Goal: Task Accomplishment & Management: Use online tool/utility

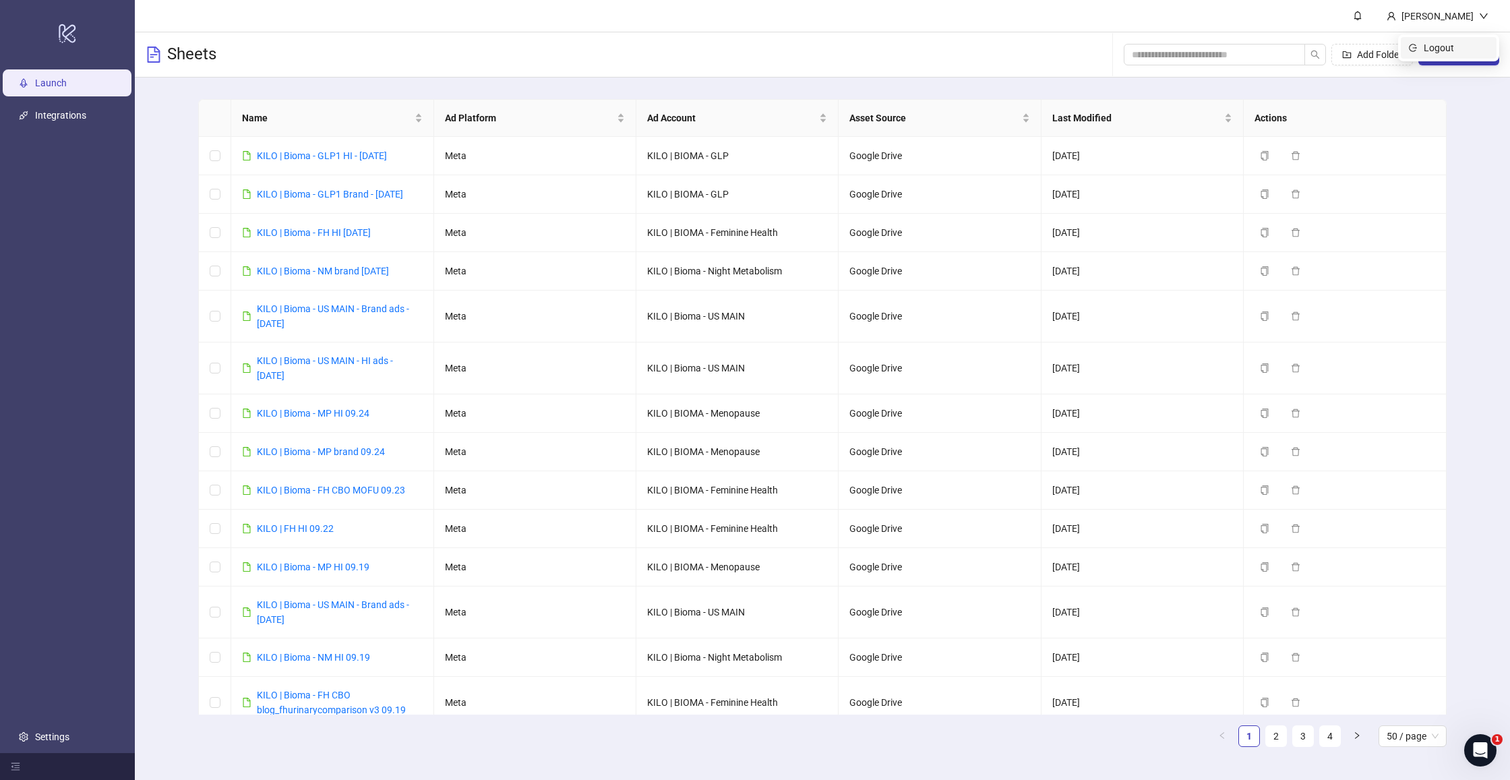
click at [1461, 49] on span "Logout" at bounding box center [1456, 47] width 65 height 15
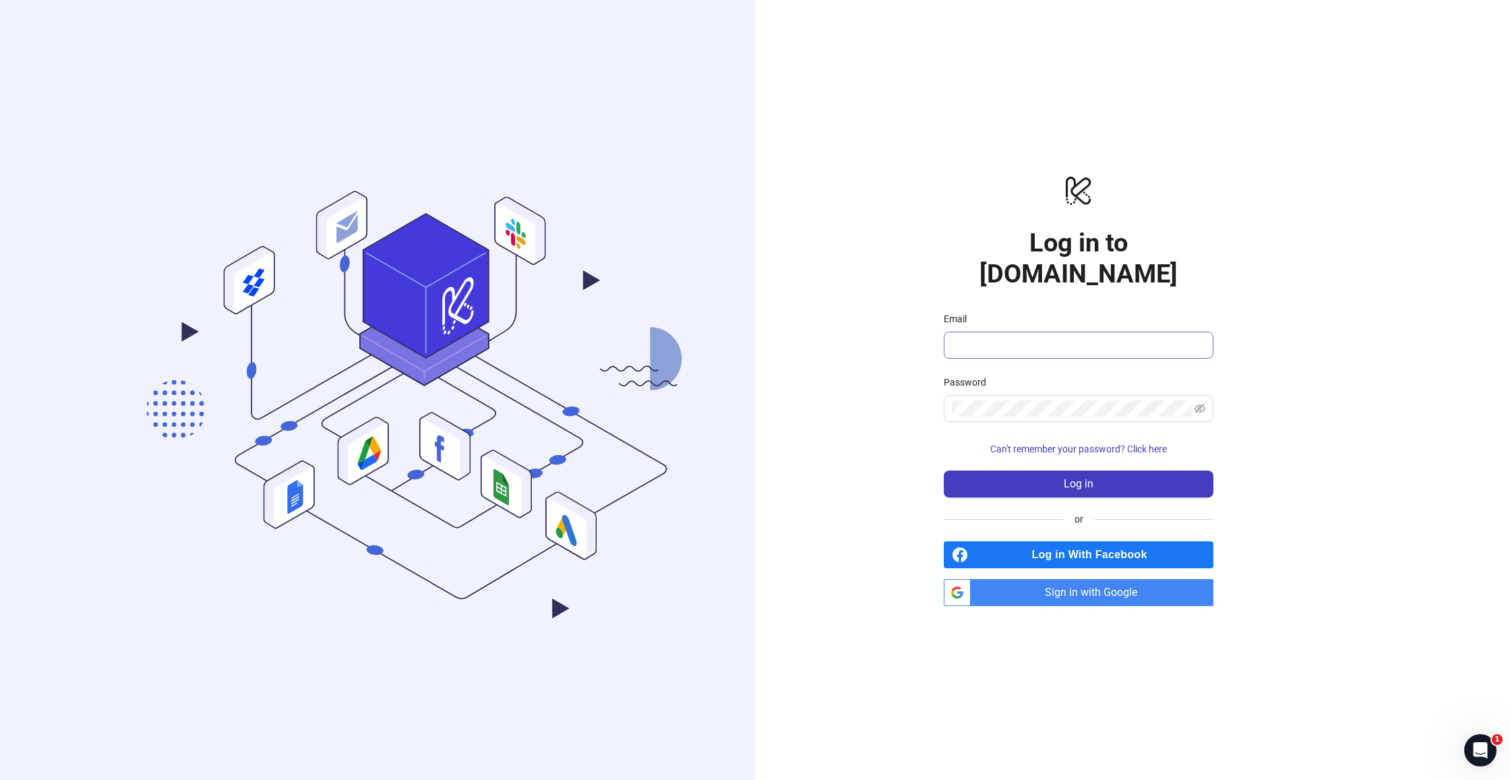
click at [982, 316] on div "Email" at bounding box center [1079, 335] width 270 height 47
click at [891, 257] on div "logo/logo-mobile Log in to Kitchn.io Email Password Can't remember your passwor…" at bounding box center [1078, 390] width 647 height 780
click at [1069, 587] on span "Sign in with Google" at bounding box center [1094, 592] width 237 height 27
click at [1045, 345] on form "Email Password Can't remember your password? Click here Log in" at bounding box center [1079, 405] width 270 height 186
click at [1044, 343] on form "Email Password Can't remember your password? Click here Log in" at bounding box center [1079, 405] width 270 height 186
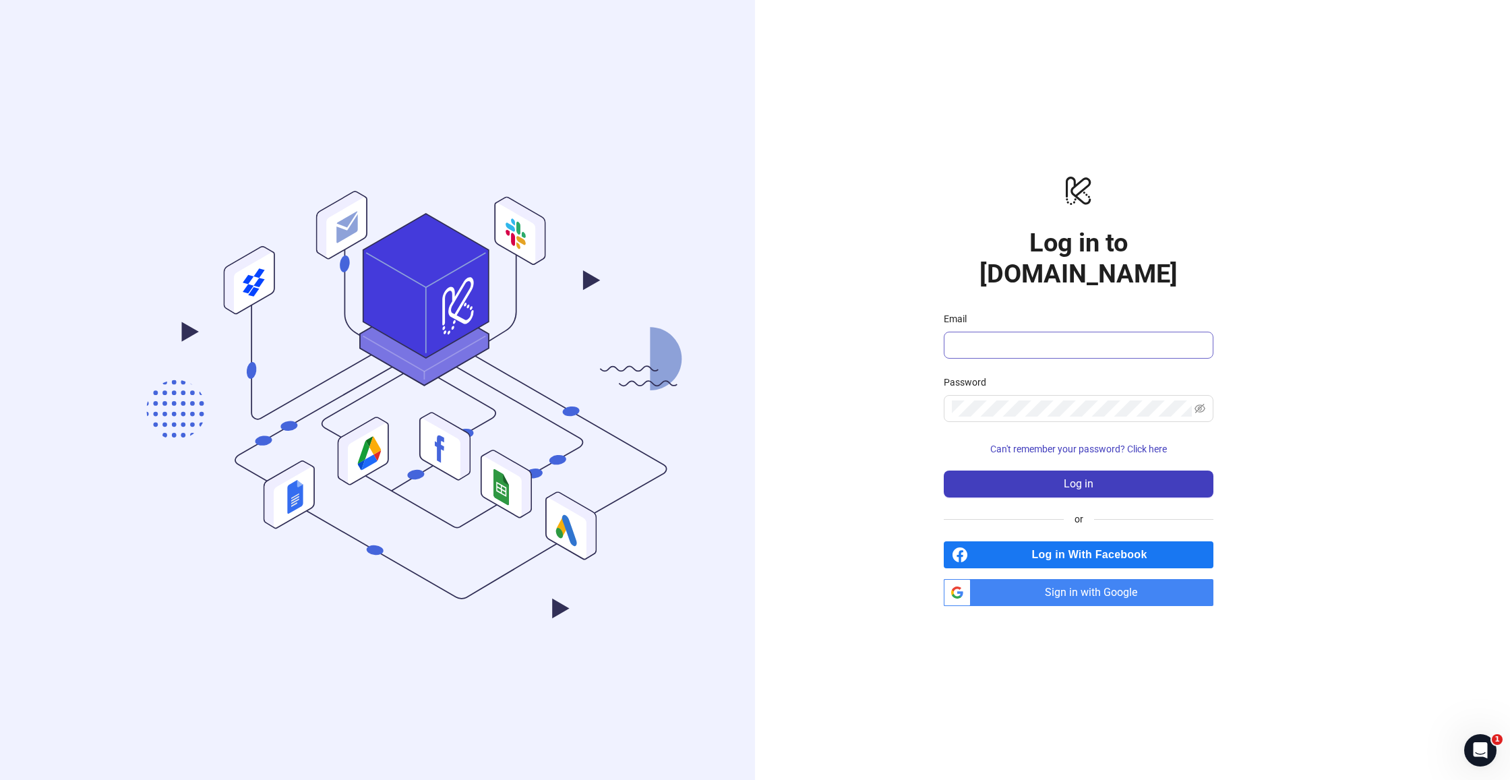
click at [1044, 339] on span at bounding box center [1079, 345] width 270 height 27
type input "**********"
click at [1069, 478] on span "Log in" at bounding box center [1079, 484] width 30 height 12
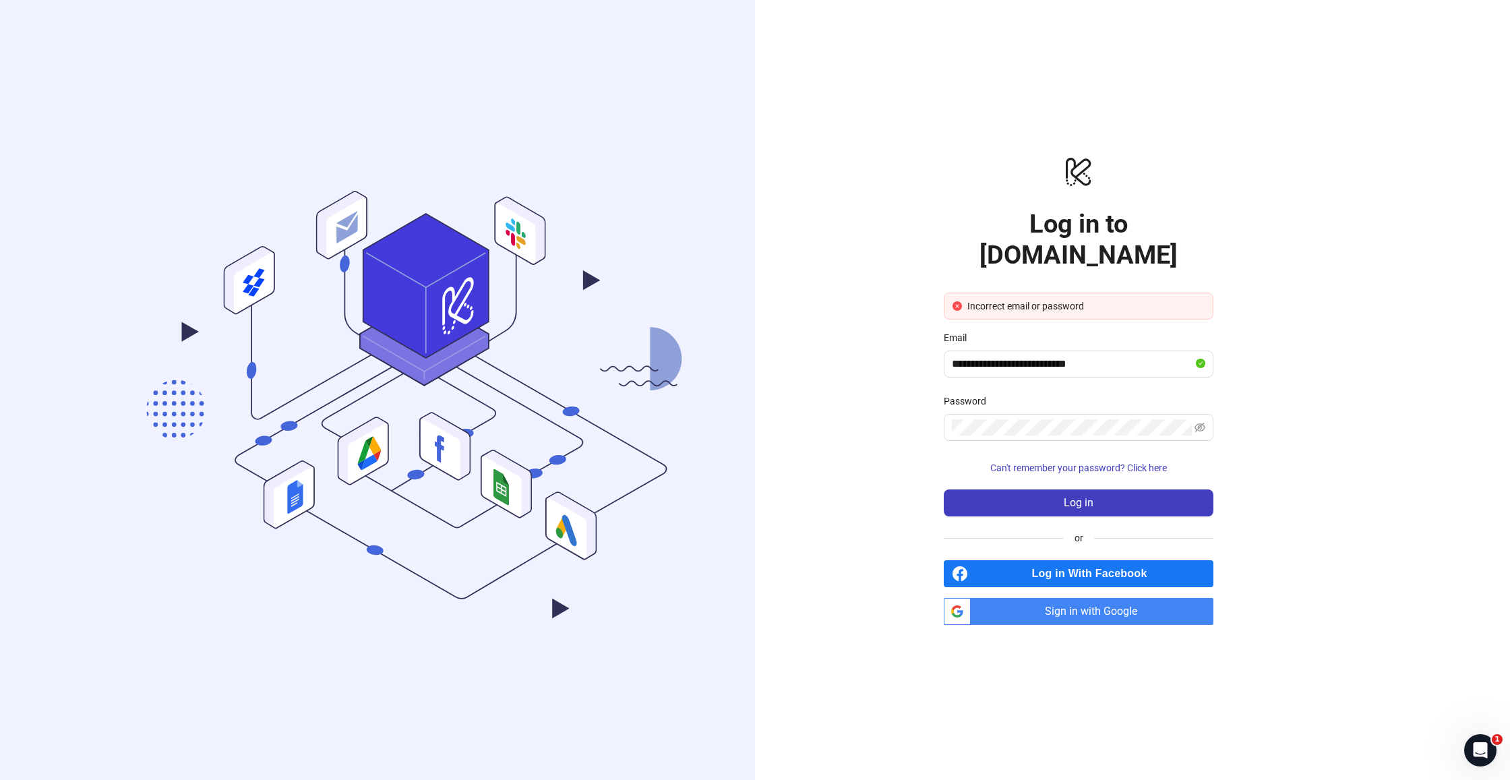
click at [1058, 599] on span "Sign in with Google" at bounding box center [1094, 611] width 237 height 27
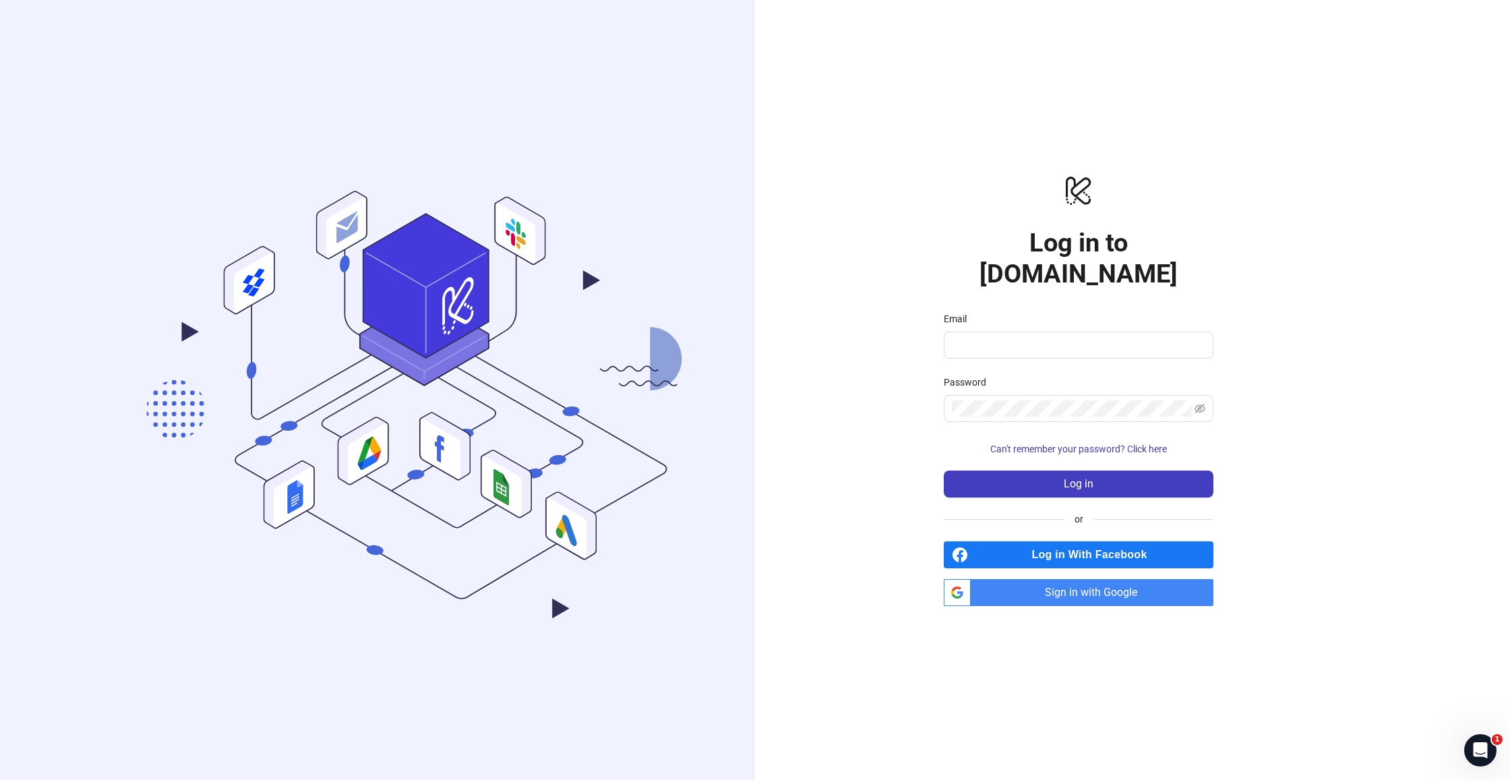
click at [1109, 583] on span "Sign in with Google" at bounding box center [1094, 592] width 237 height 27
click at [1148, 444] on span "Can't remember your password? Click here" at bounding box center [1079, 449] width 177 height 11
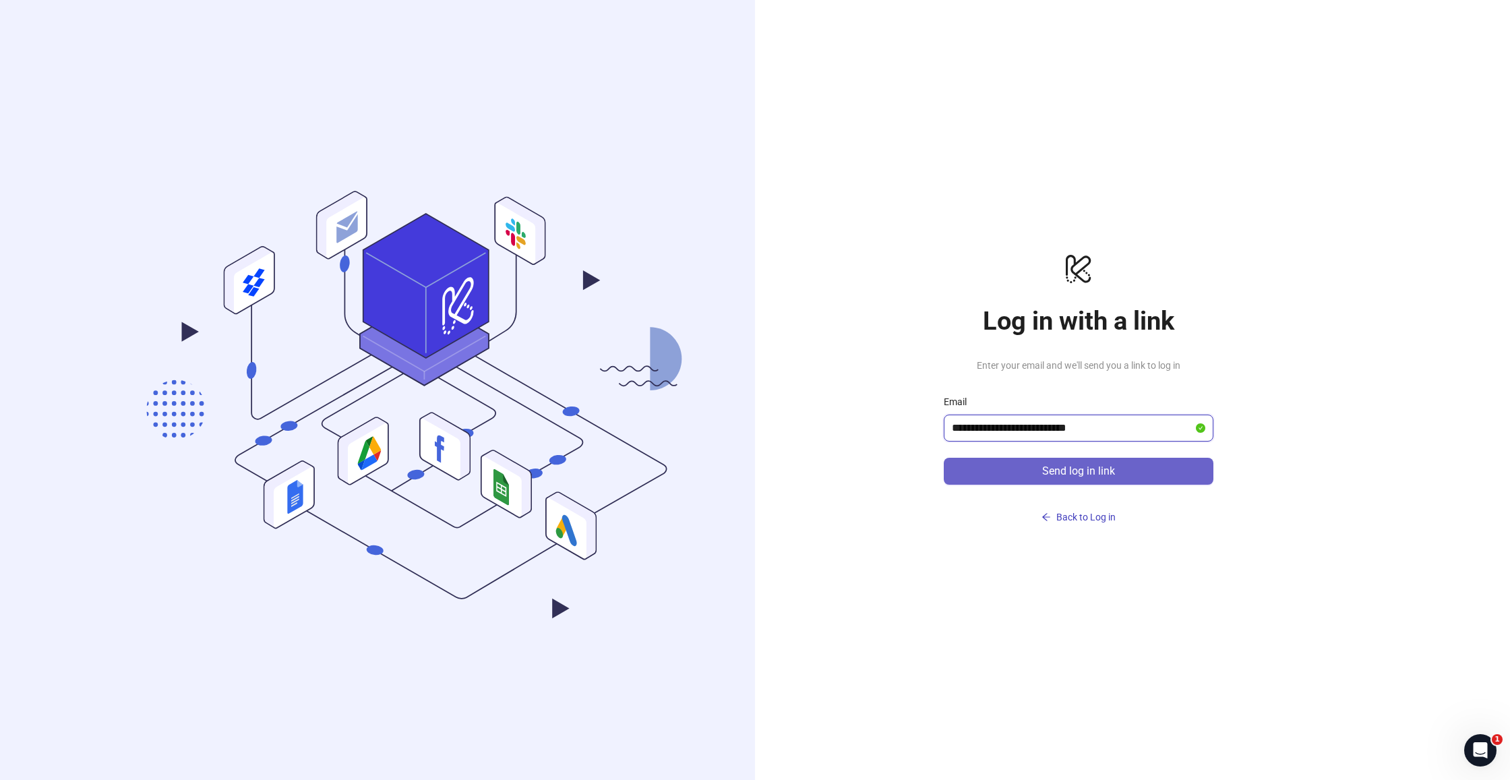
type input "**********"
drag, startPoint x: 1123, startPoint y: 471, endPoint x: 835, endPoint y: 88, distance: 479.2
click at [1123, 471] on button "Send log in link" at bounding box center [1079, 471] width 270 height 27
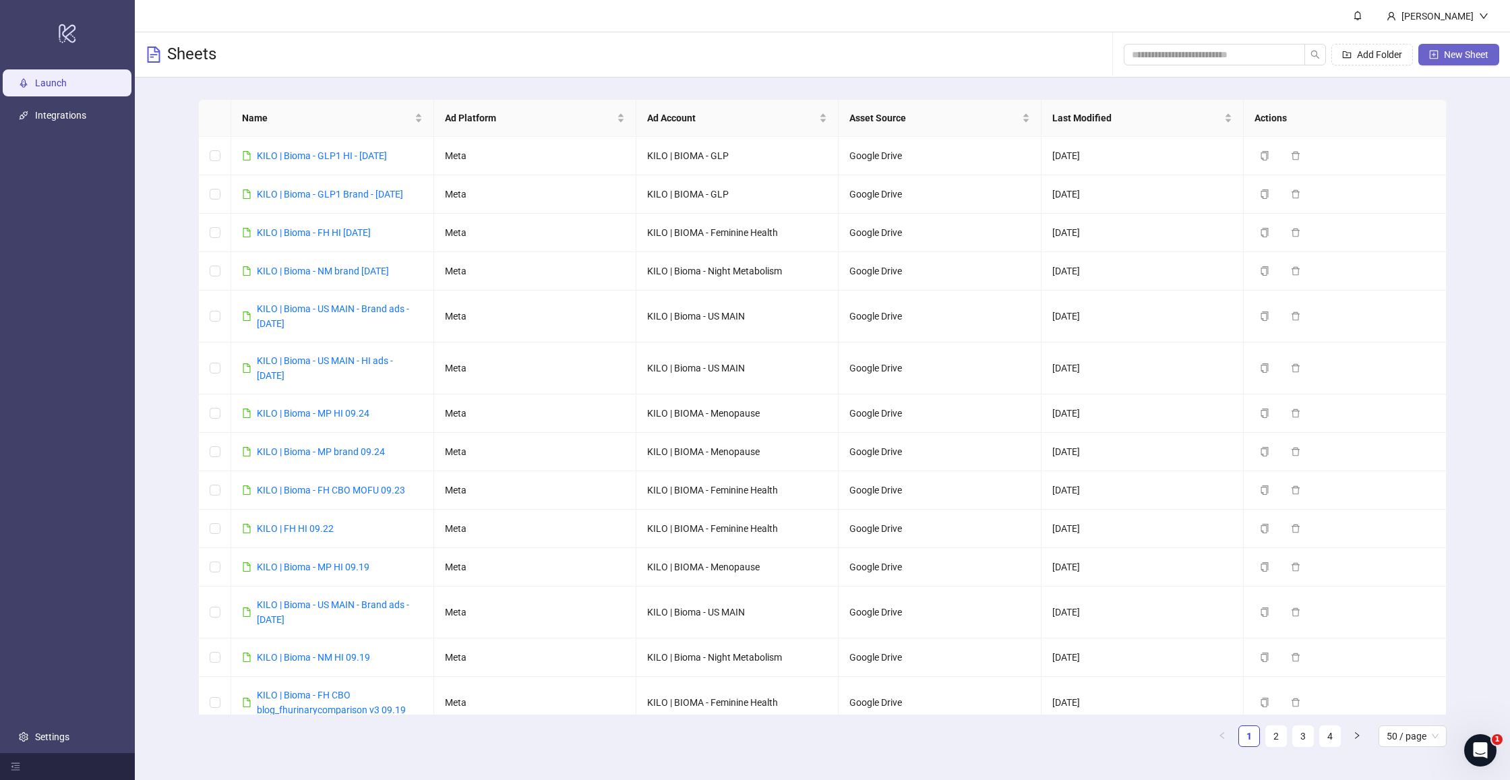
click at [1444, 60] on button "New Sheet" at bounding box center [1459, 55] width 81 height 22
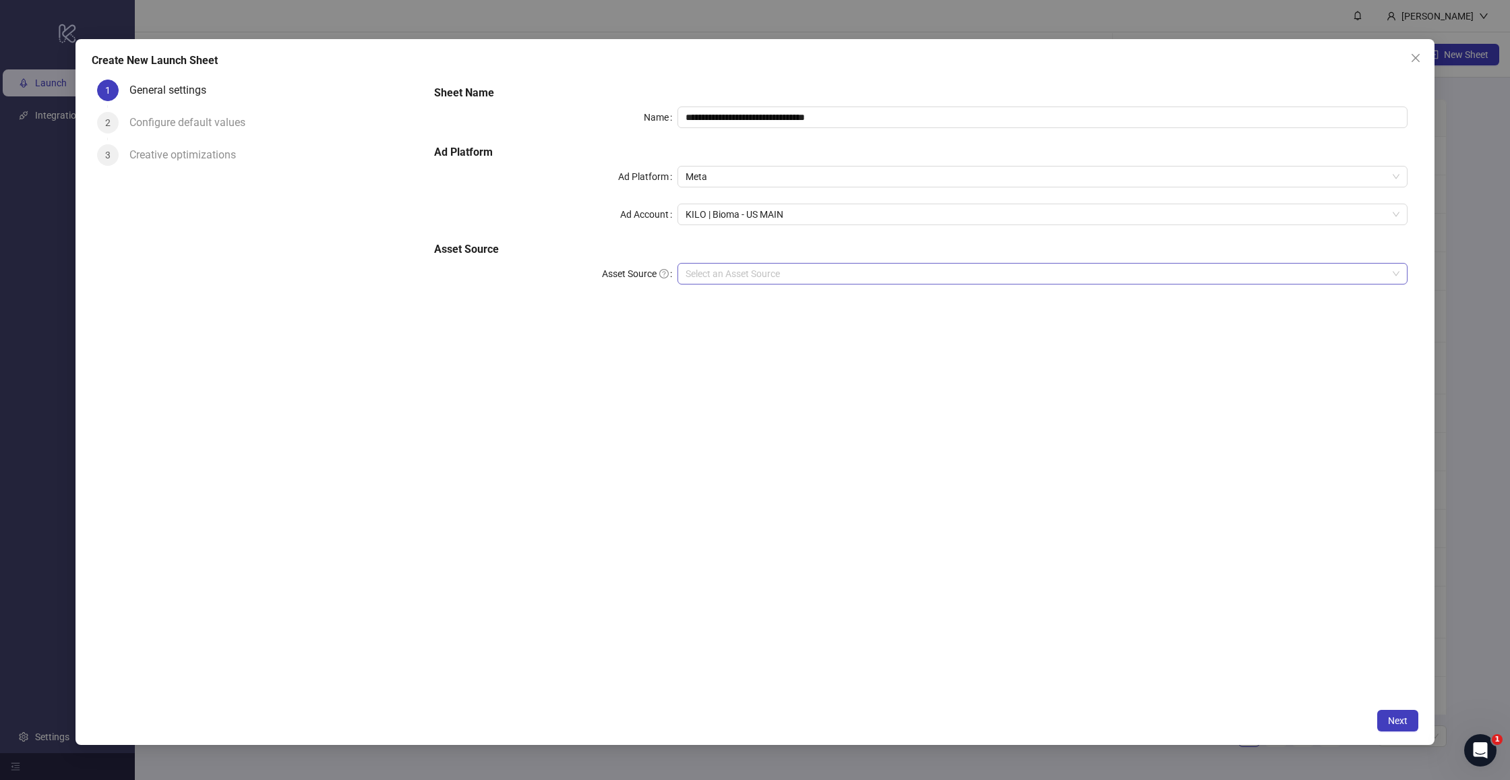
click at [782, 283] on input "Asset Source" at bounding box center [1037, 274] width 702 height 20
drag, startPoint x: 1132, startPoint y: 619, endPoint x: 1340, endPoint y: 675, distance: 215.1
click at [1132, 619] on div "**********" at bounding box center [920, 388] width 995 height 628
click at [1385, 728] on button "Next" at bounding box center [1398, 721] width 41 height 22
click at [757, 260] on div "**********" at bounding box center [921, 193] width 985 height 227
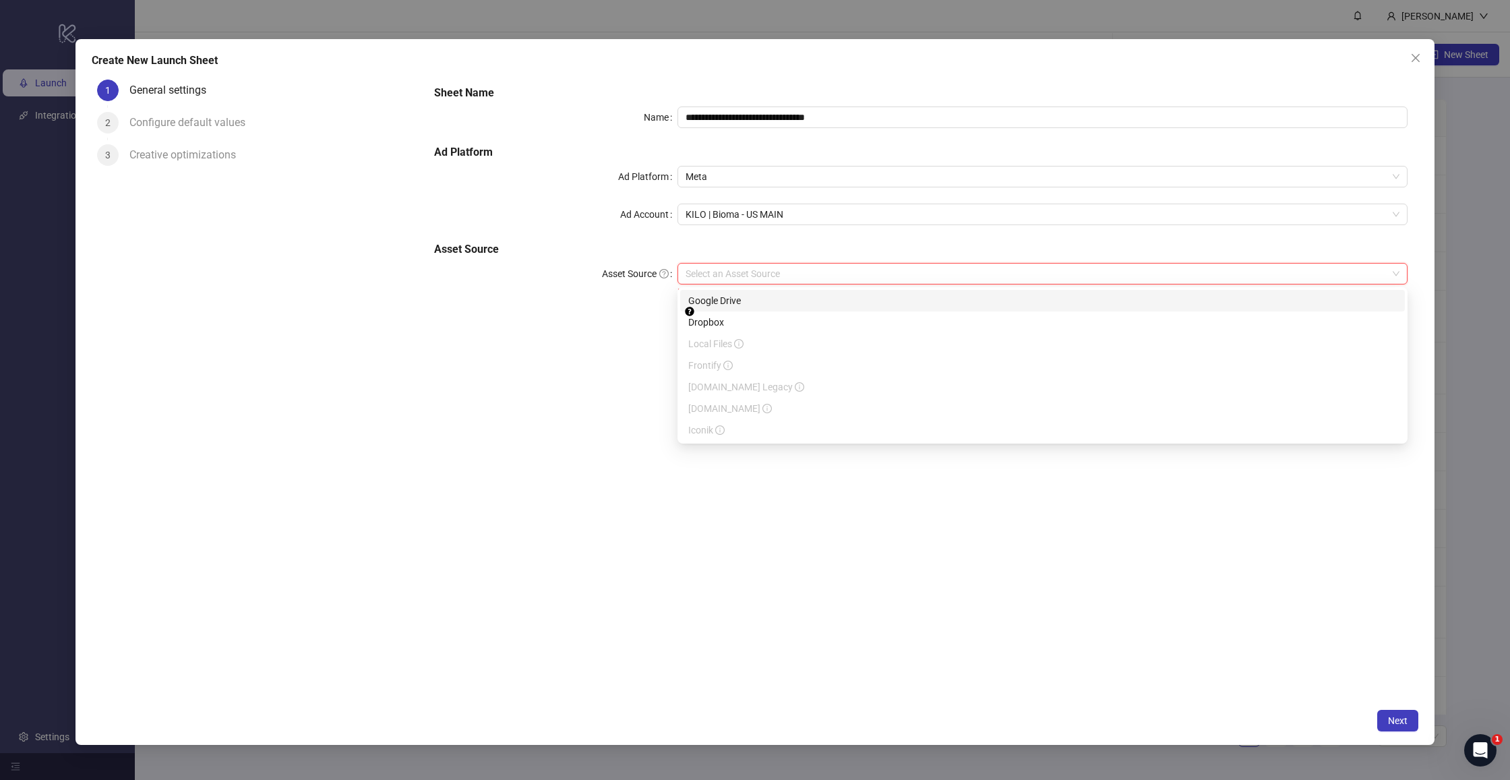
click at [751, 274] on input "Asset Source" at bounding box center [1037, 274] width 702 height 20
click at [730, 304] on div "Google Drive" at bounding box center [1042, 300] width 709 height 15
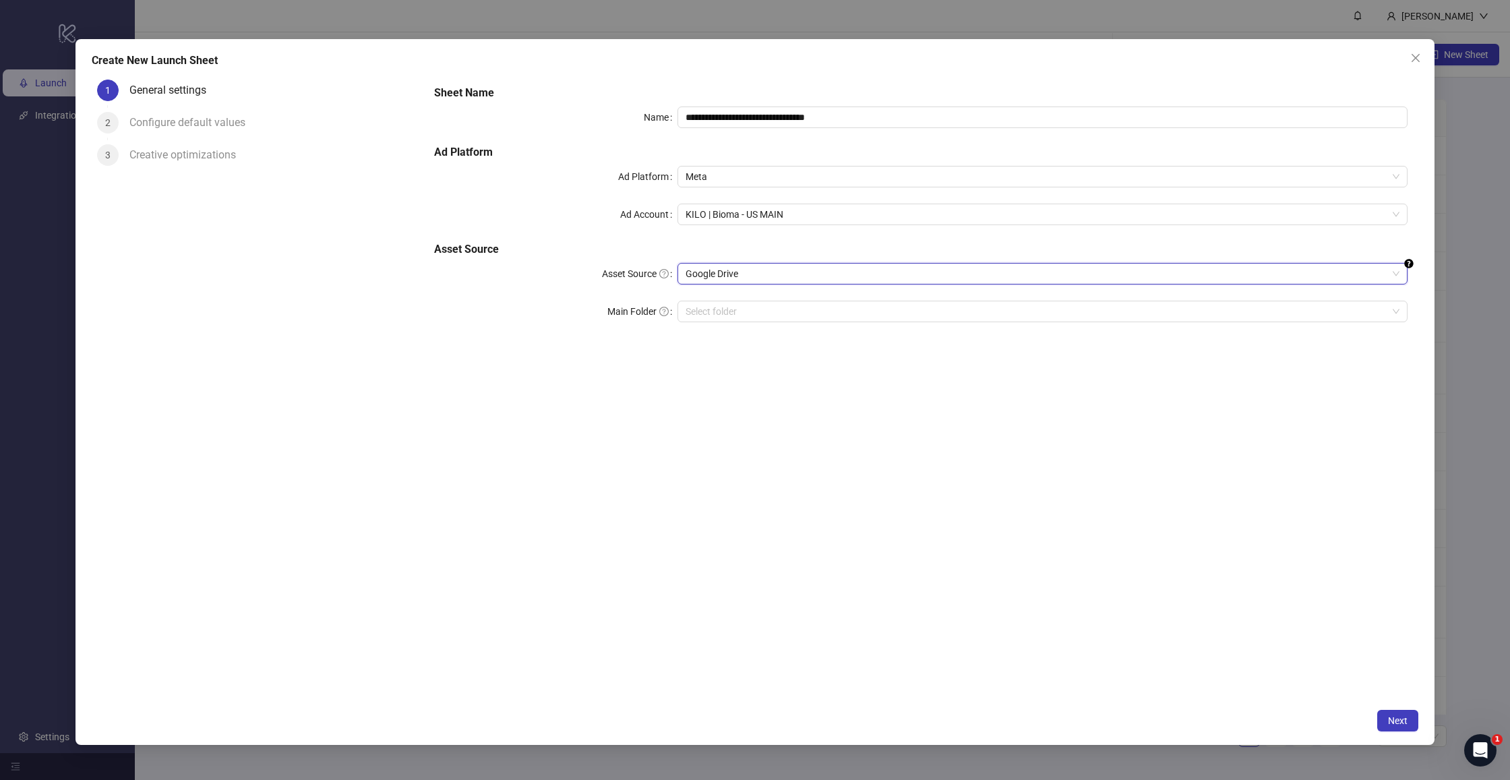
click at [894, 494] on div "**********" at bounding box center [920, 388] width 995 height 628
click at [716, 307] on input "Main Folder" at bounding box center [1037, 311] width 702 height 20
click at [1399, 719] on span "Next" at bounding box center [1398, 720] width 20 height 11
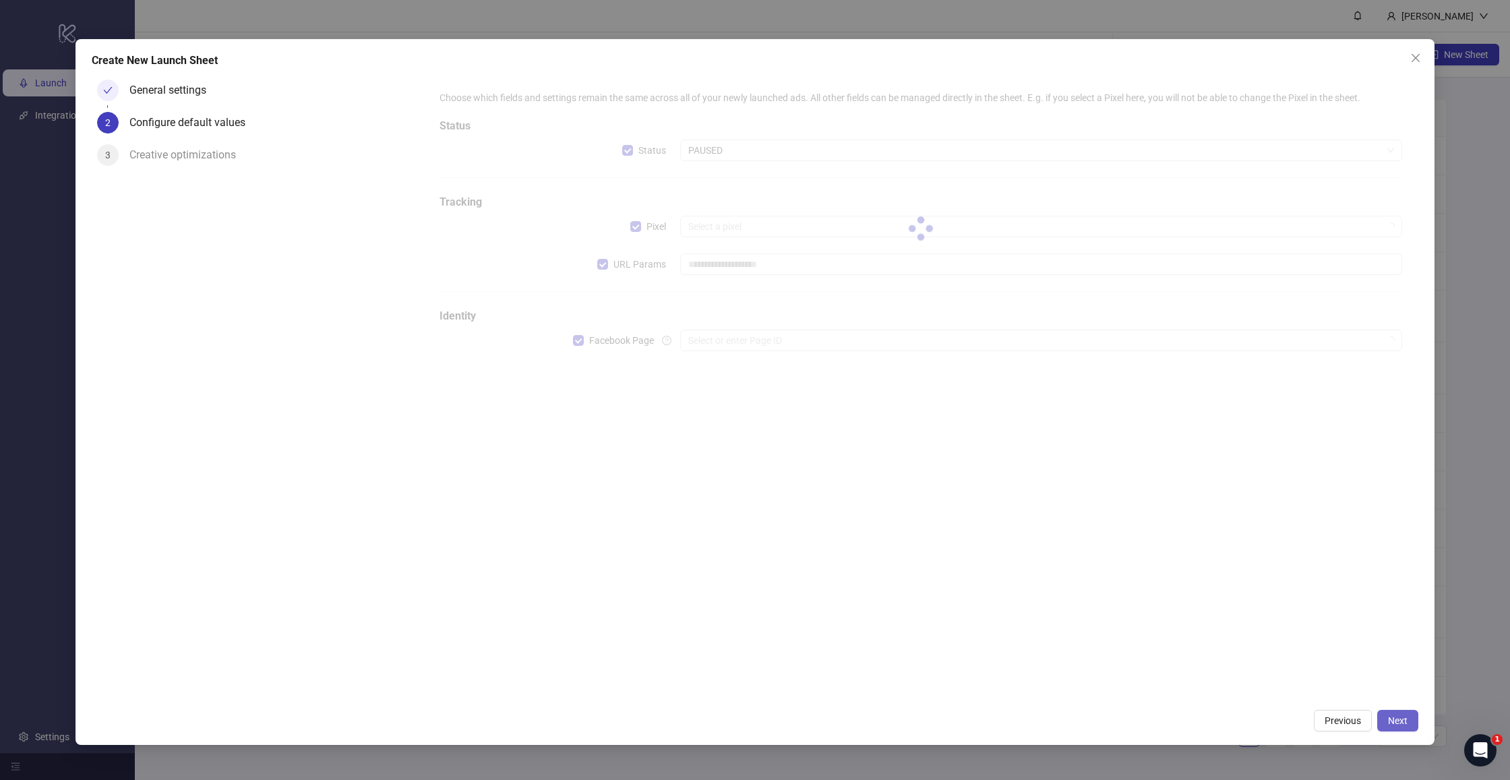
type input "**********"
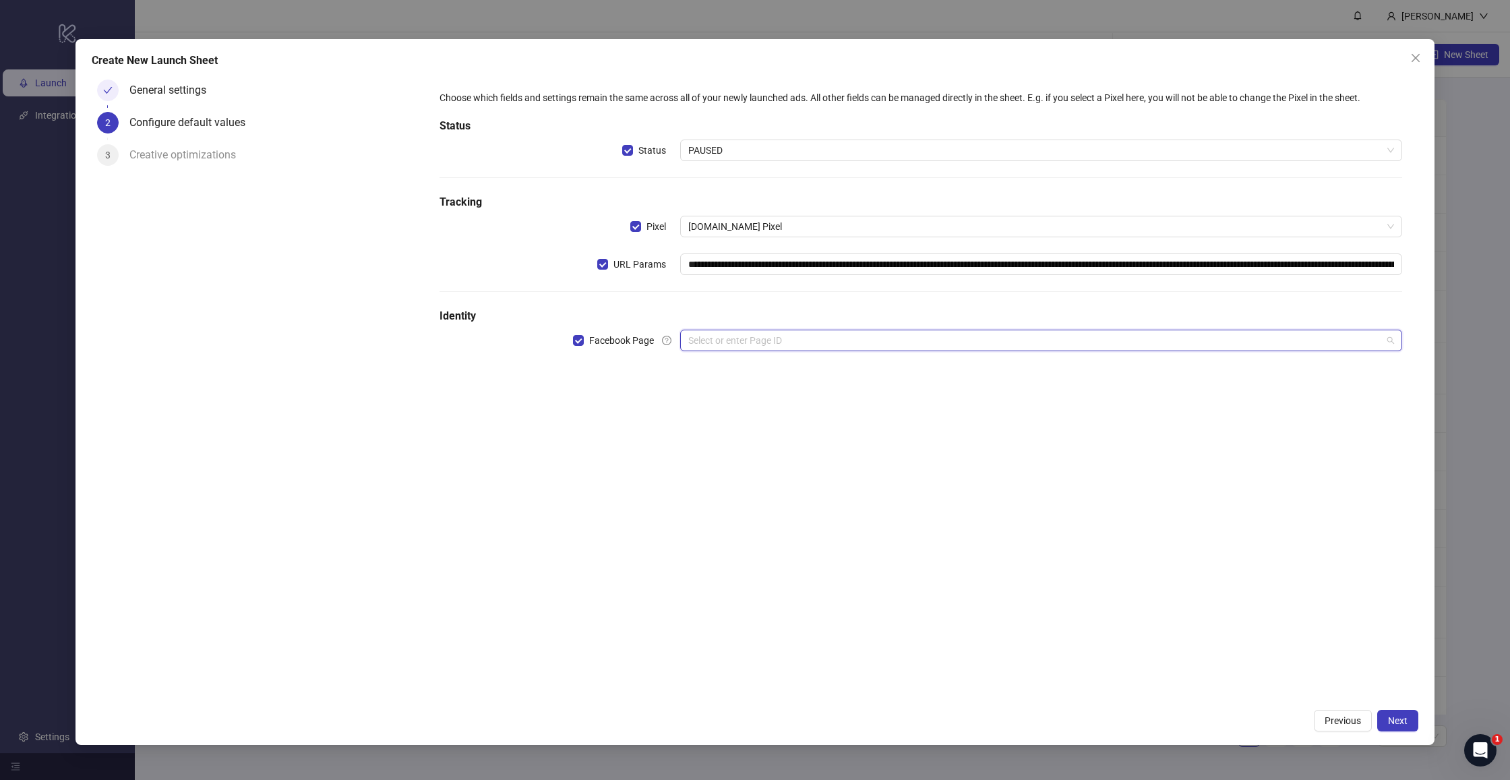
click at [804, 334] on input "search" at bounding box center [1035, 340] width 694 height 20
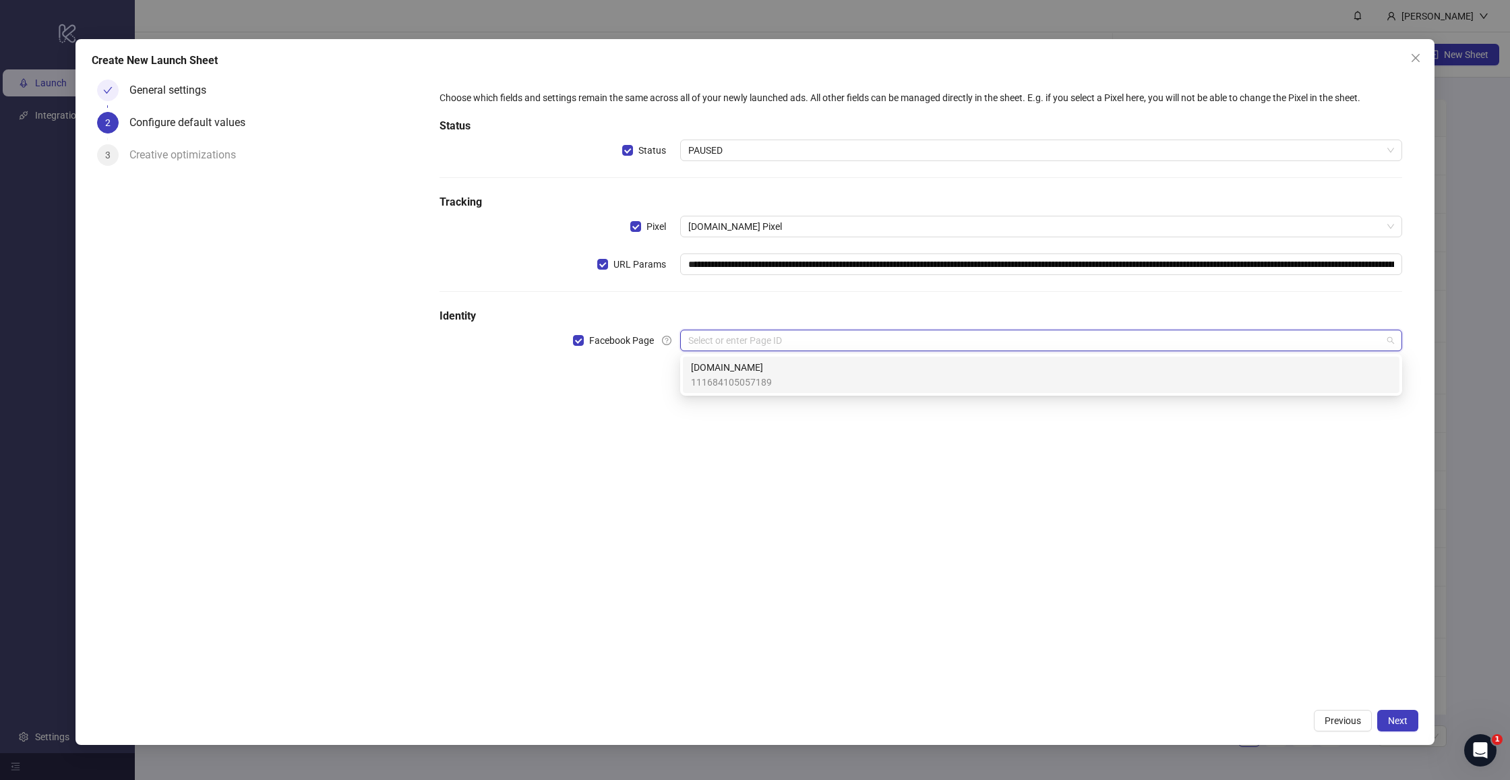
click at [782, 370] on div "Bioma.Health 111684105057189" at bounding box center [1041, 375] width 701 height 30
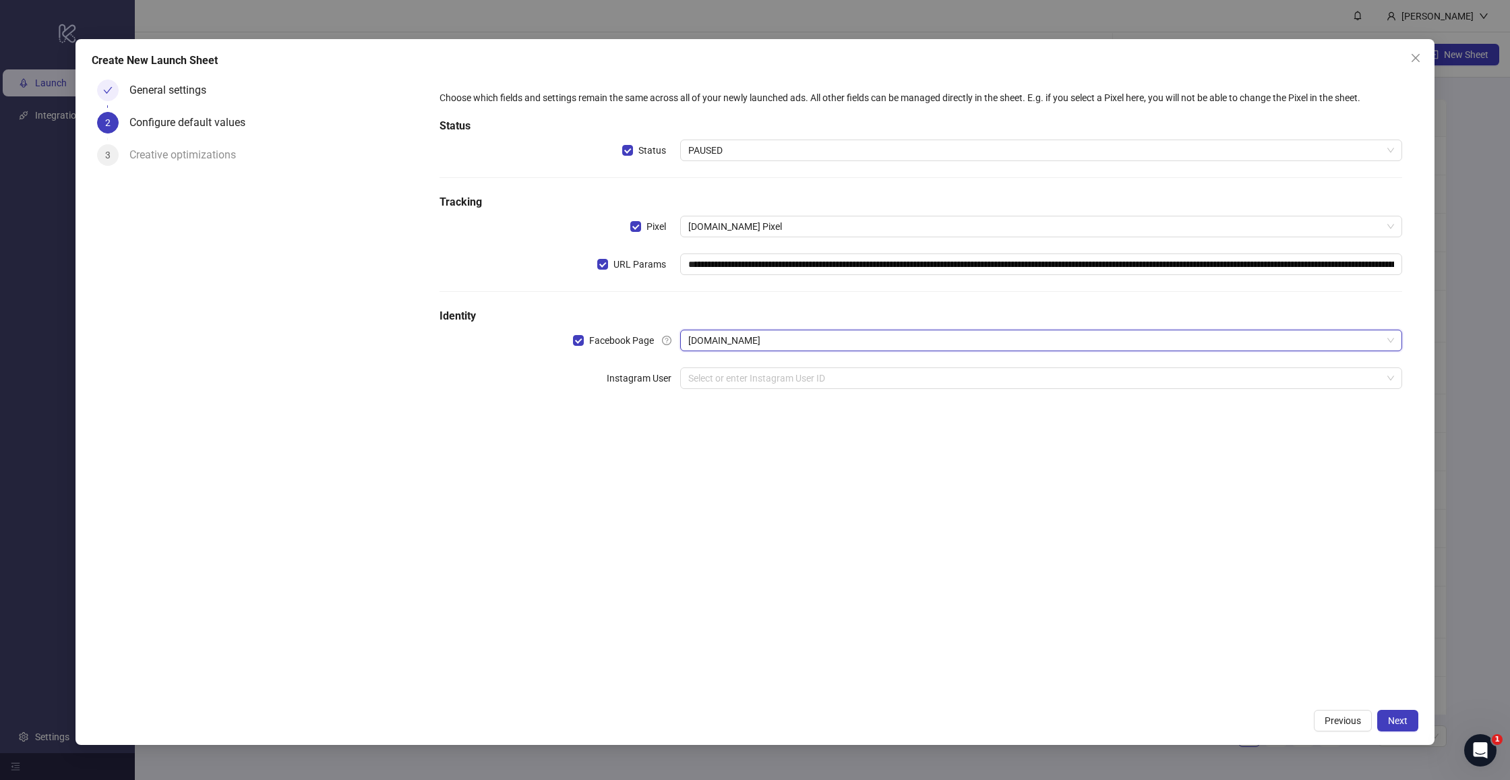
drag, startPoint x: 803, startPoint y: 378, endPoint x: 794, endPoint y: 390, distance: 15.4
click at [802, 378] on input "search" at bounding box center [1035, 378] width 694 height 20
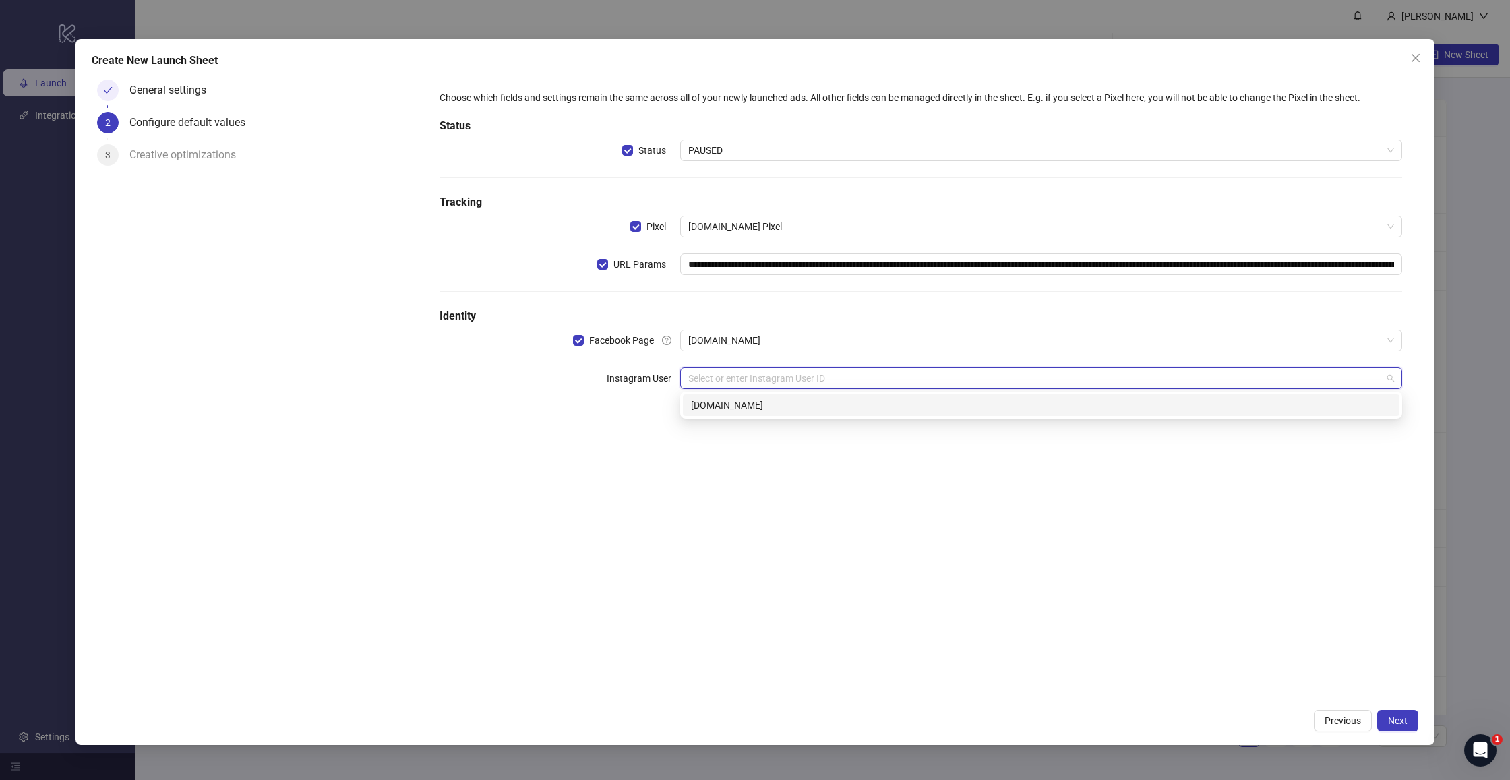
click at [779, 411] on div "bioma.health" at bounding box center [1041, 405] width 701 height 15
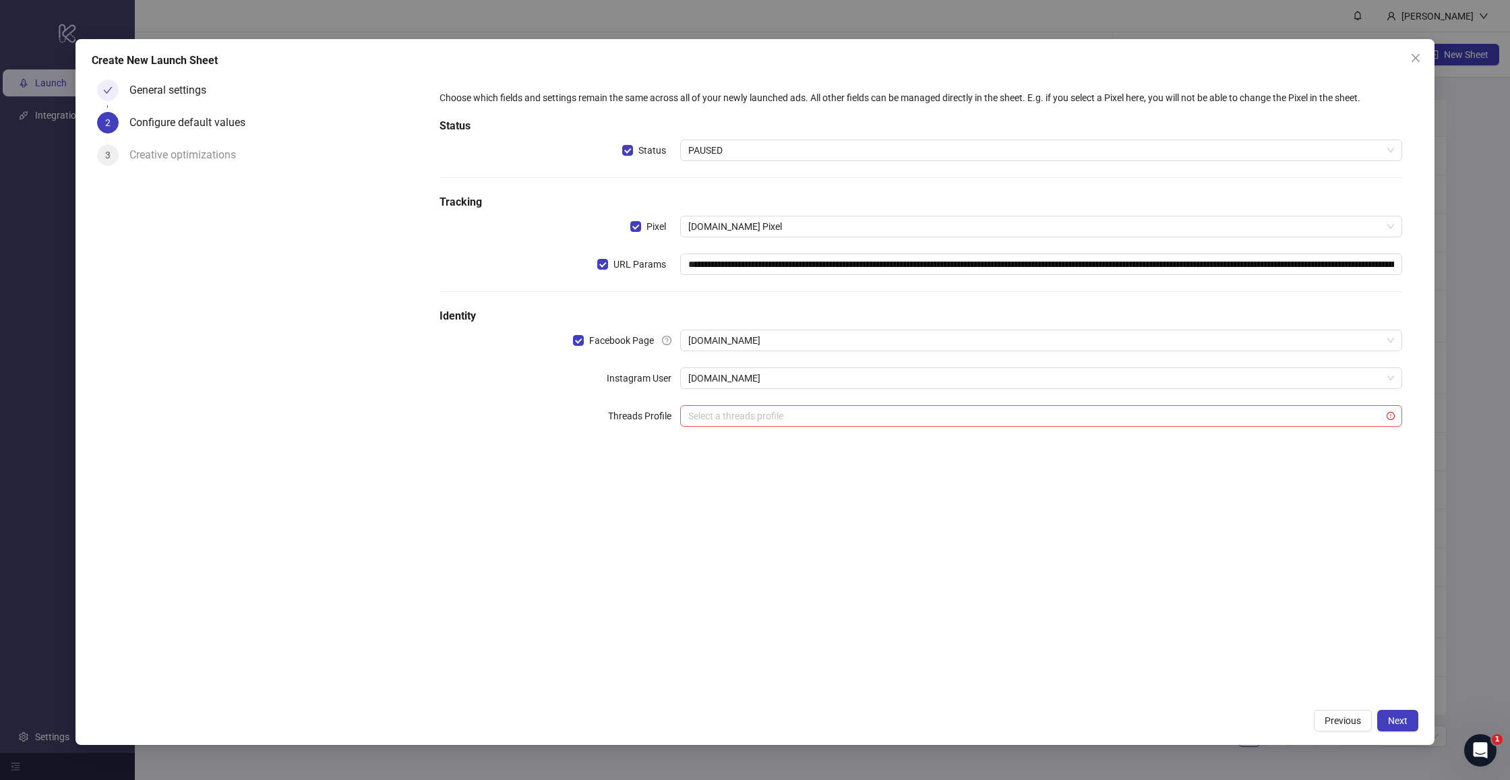
click at [787, 509] on div "**********" at bounding box center [920, 388] width 995 height 628
click at [1391, 715] on button "Next" at bounding box center [1398, 721] width 41 height 22
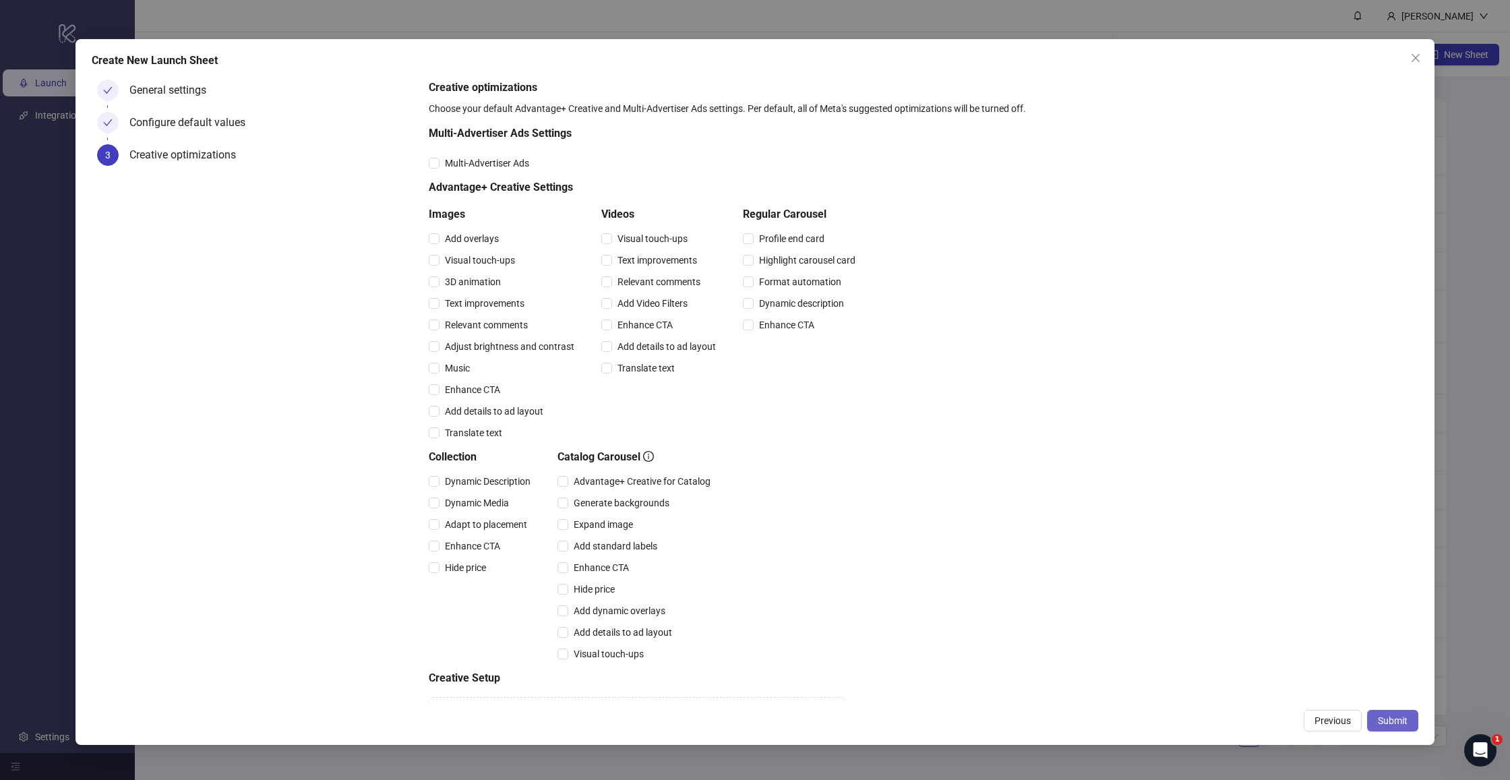
click at [1390, 717] on span "Submit" at bounding box center [1393, 720] width 30 height 11
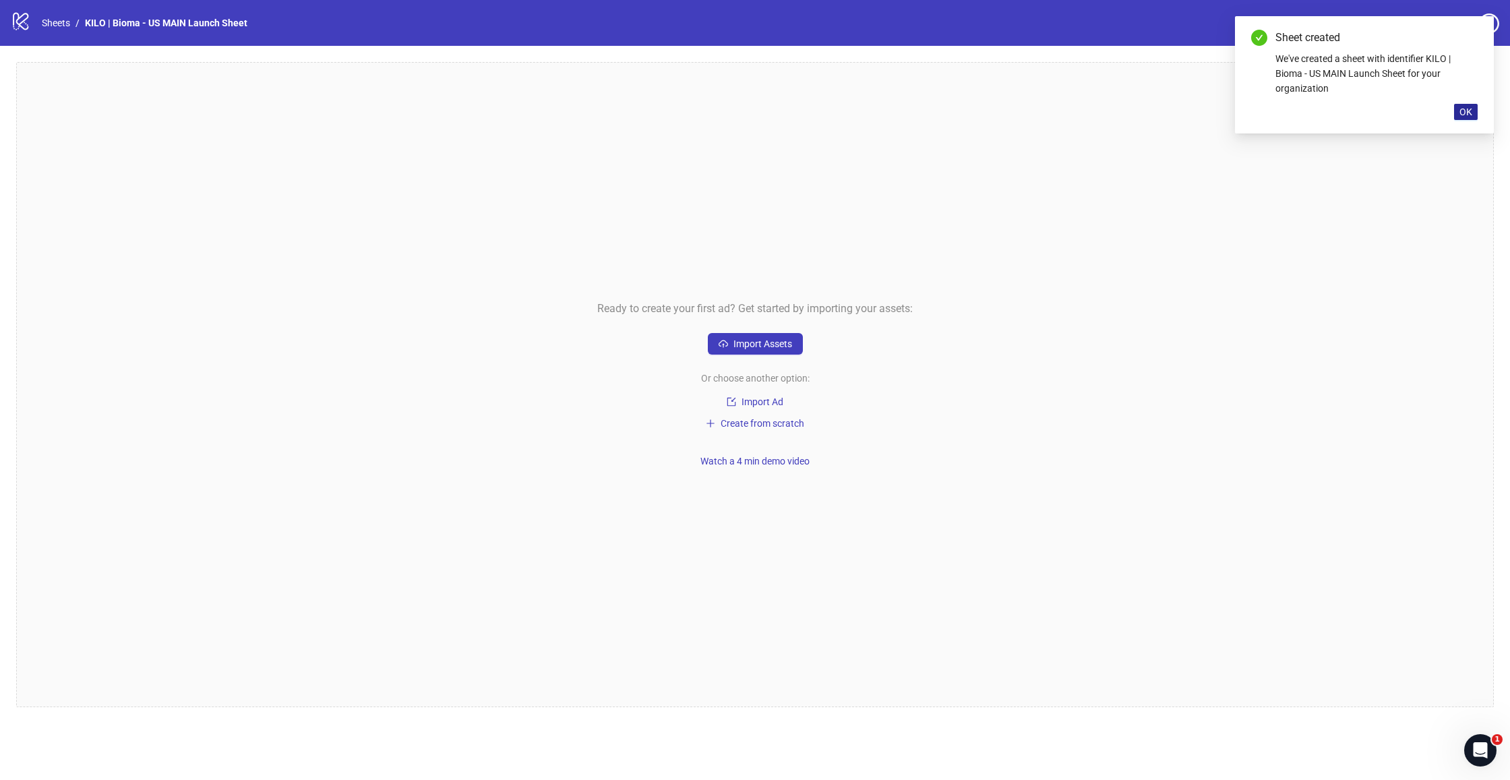
click at [1469, 115] on span "OK" at bounding box center [1466, 112] width 13 height 11
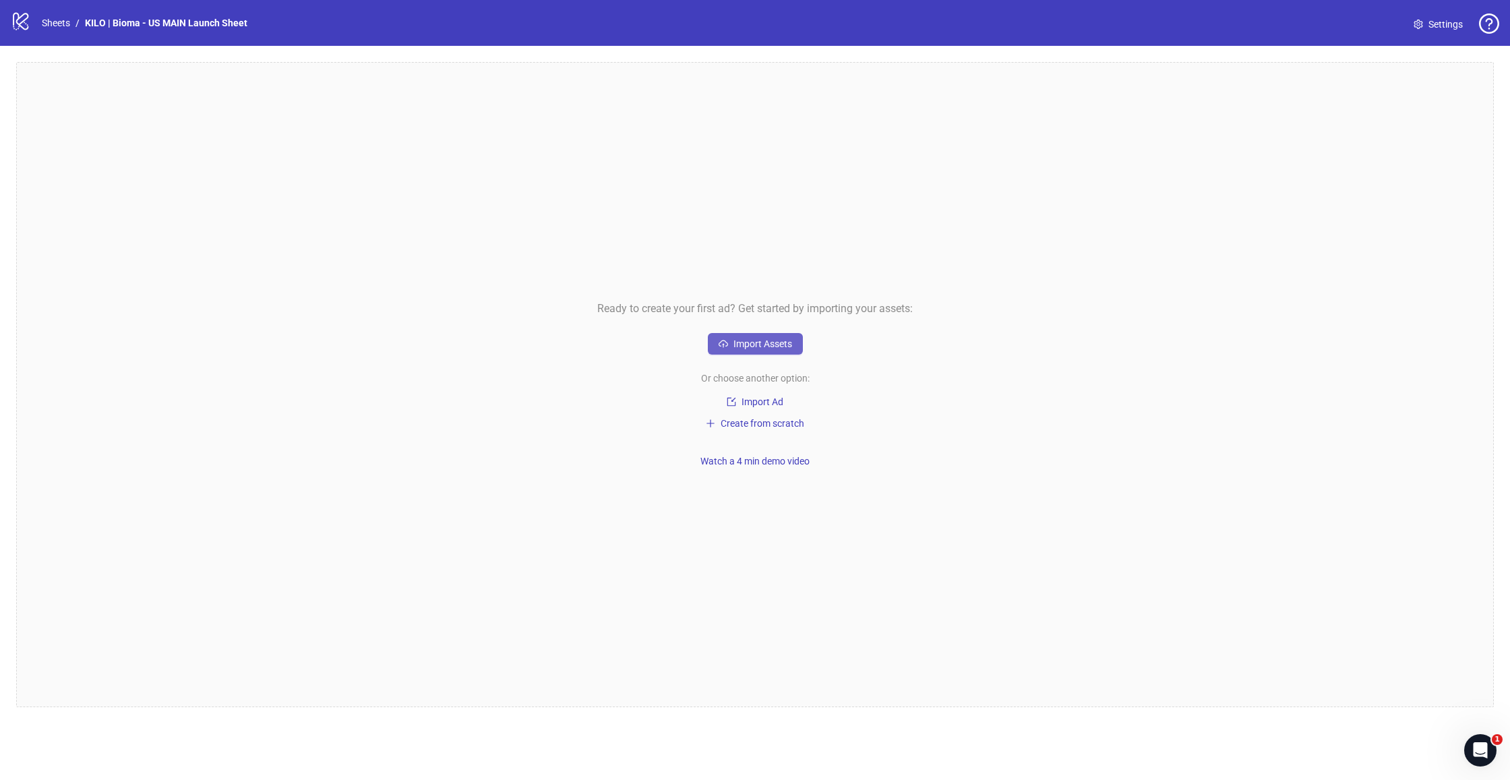
click at [769, 348] on span "Import Assets" at bounding box center [763, 344] width 59 height 11
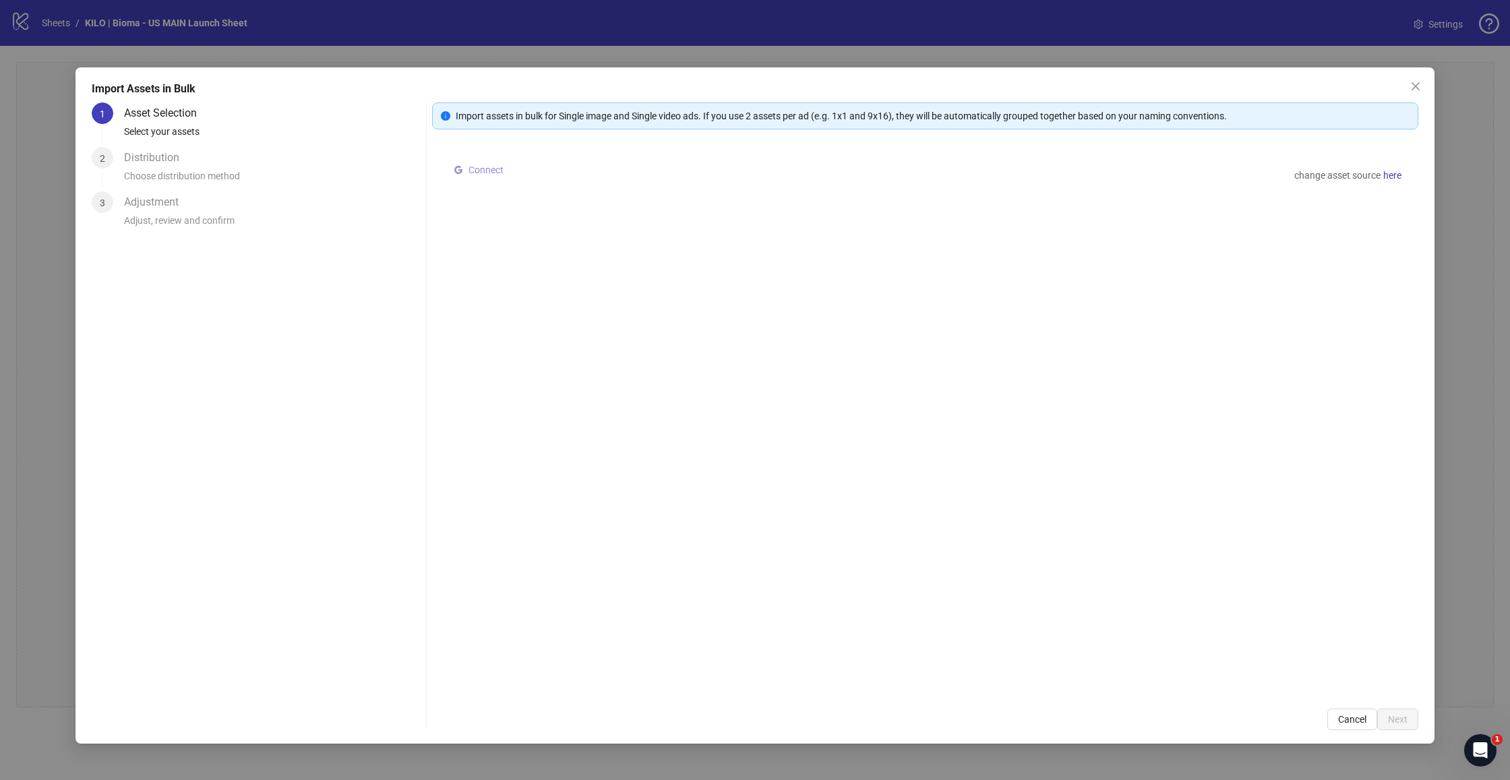
click at [471, 170] on span "Connect" at bounding box center [486, 170] width 35 height 11
click at [473, 175] on span "Connect" at bounding box center [486, 170] width 35 height 11
click at [1423, 89] on span "Close" at bounding box center [1416, 86] width 22 height 11
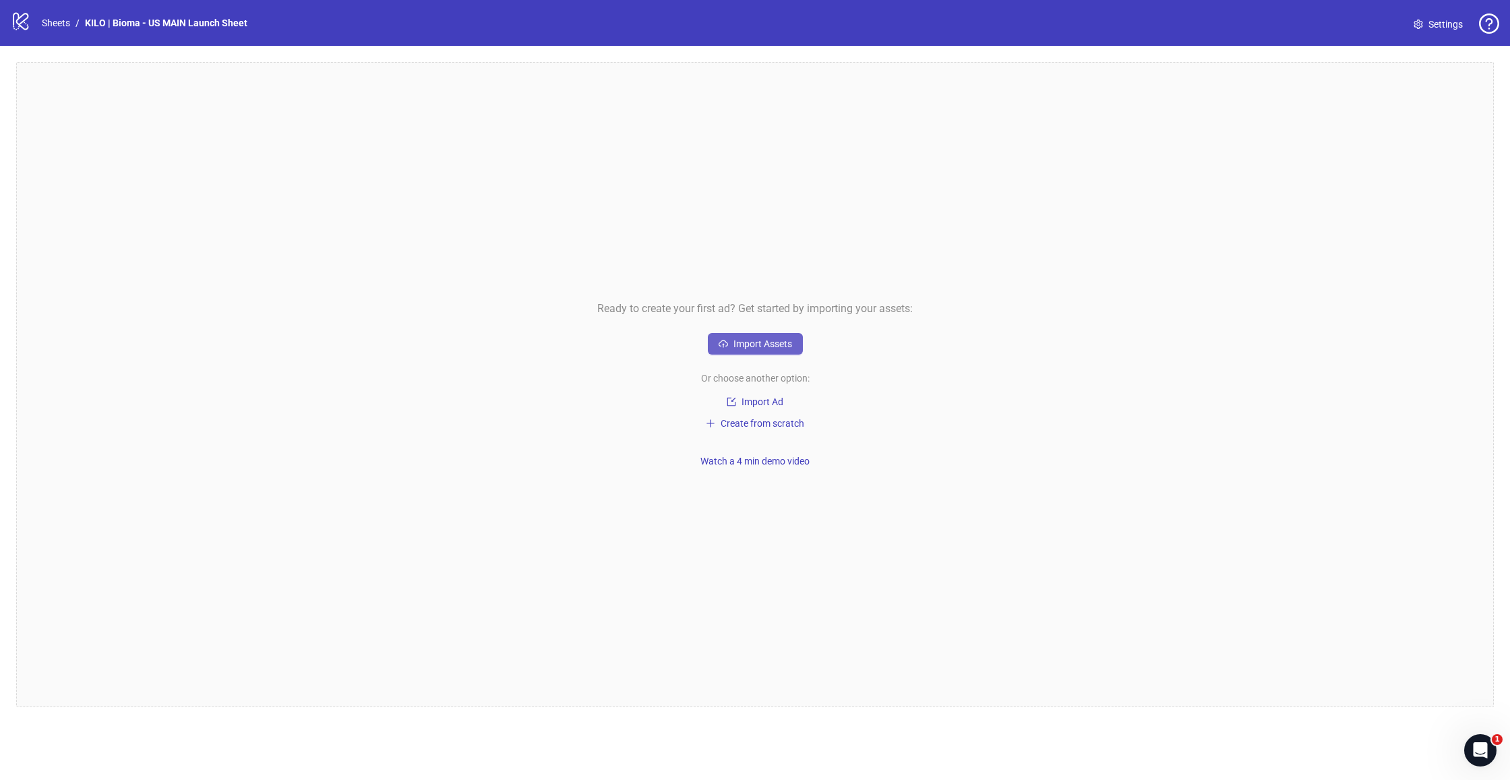
click at [784, 343] on span "Import Assets" at bounding box center [763, 344] width 59 height 11
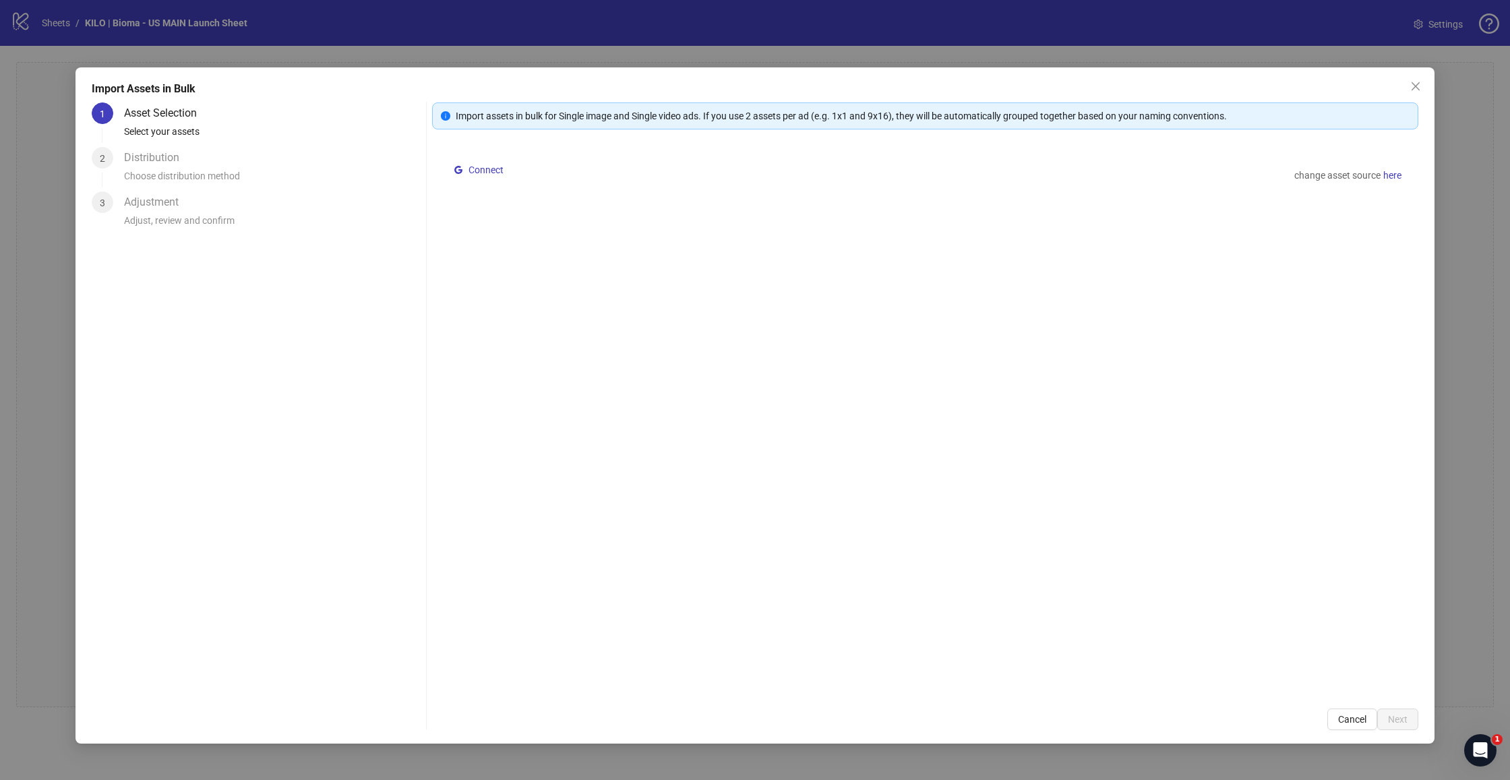
click at [212, 172] on div "Choose distribution method" at bounding box center [272, 180] width 297 height 23
click at [1395, 177] on span "here" at bounding box center [1393, 175] width 18 height 15
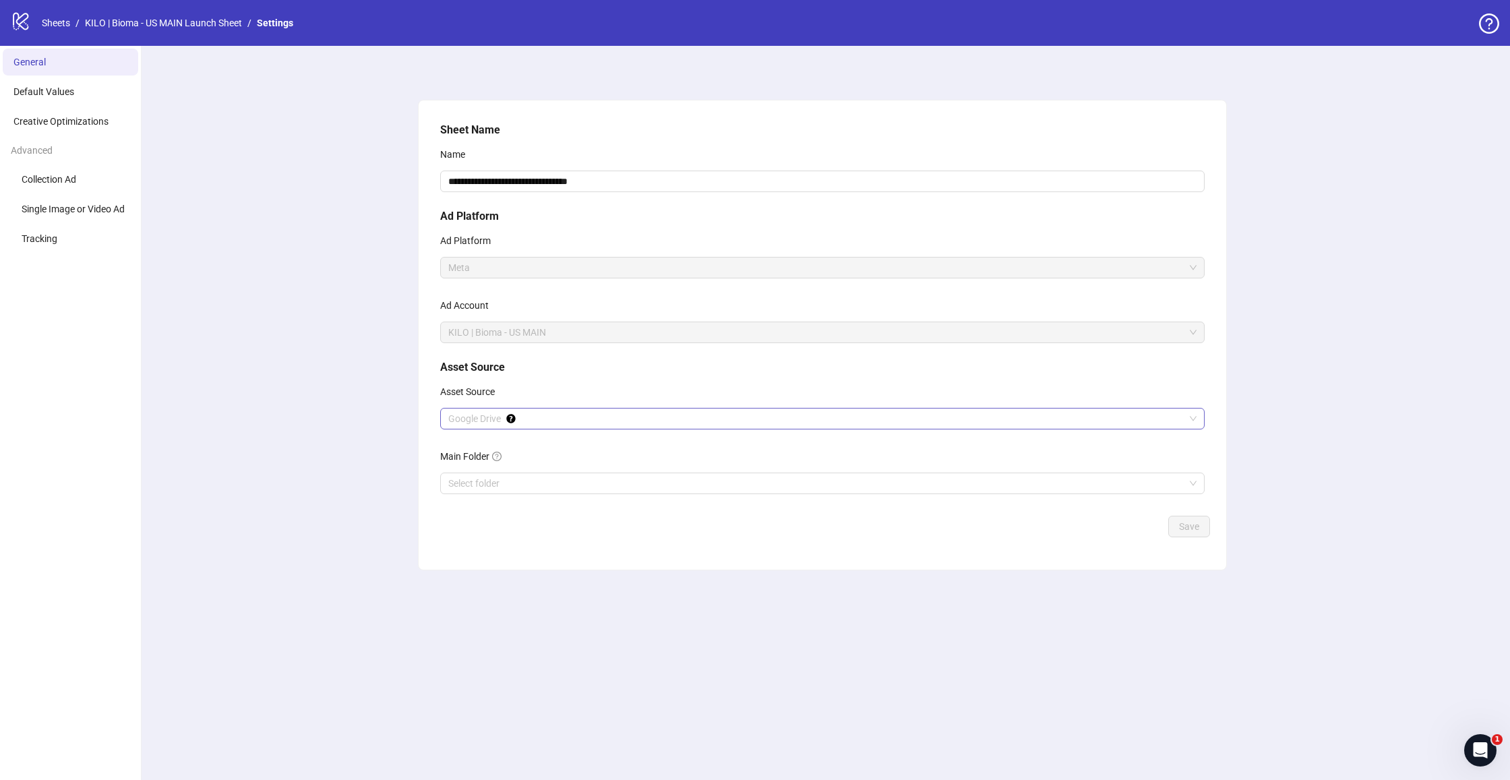
click at [575, 419] on span "Google Drive" at bounding box center [822, 419] width 748 height 20
drag, startPoint x: 575, startPoint y: 419, endPoint x: 435, endPoint y: 423, distance: 140.3
click at [575, 419] on span "Google Drive" at bounding box center [822, 419] width 748 height 20
click at [561, 483] on input "Main Folder" at bounding box center [816, 483] width 736 height 20
click at [605, 472] on div "Main Folder" at bounding box center [822, 459] width 765 height 27
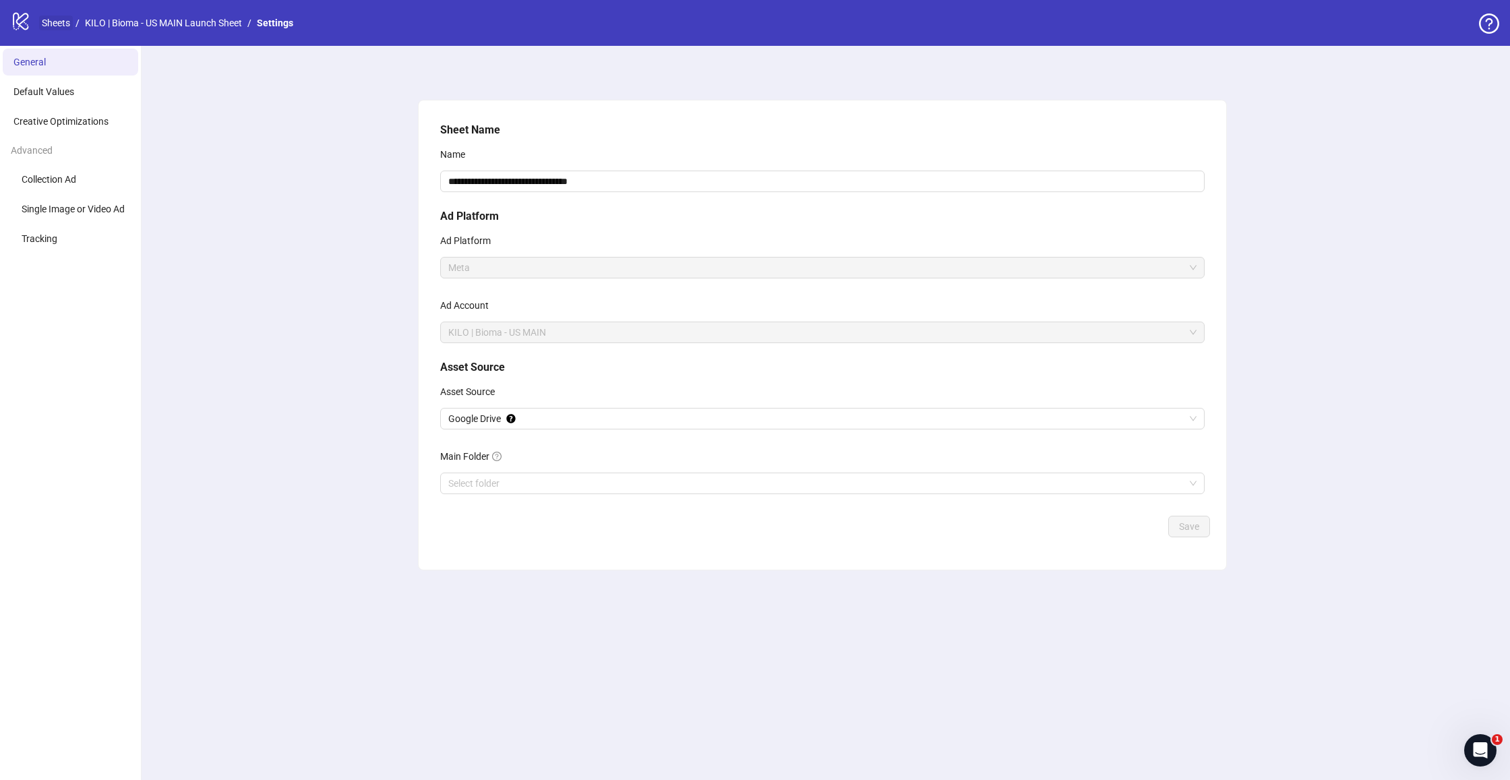
click at [42, 22] on link "Sheets" at bounding box center [56, 23] width 34 height 15
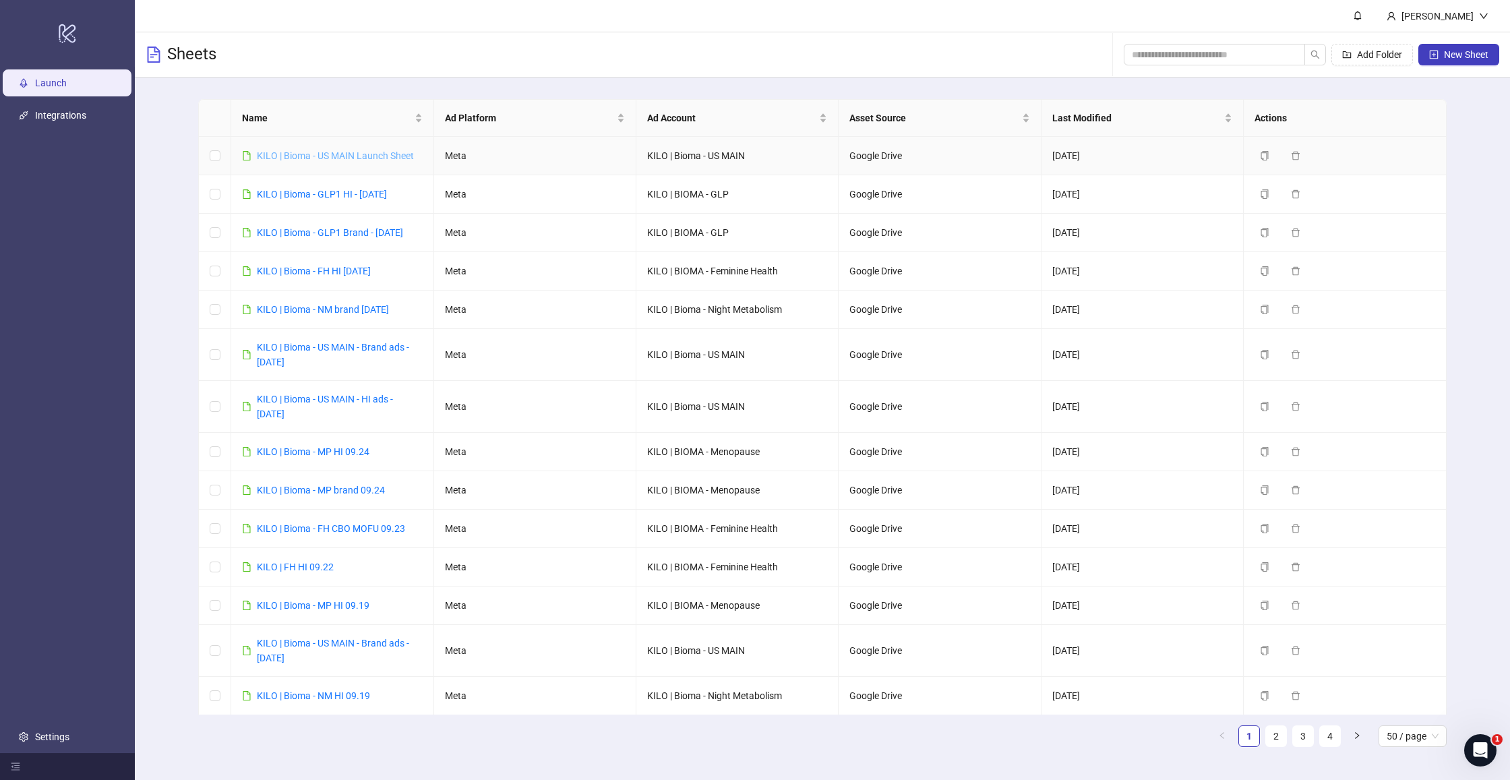
click at [378, 158] on link "KILO | Bioma - US MAIN Launch Sheet" at bounding box center [335, 155] width 157 height 11
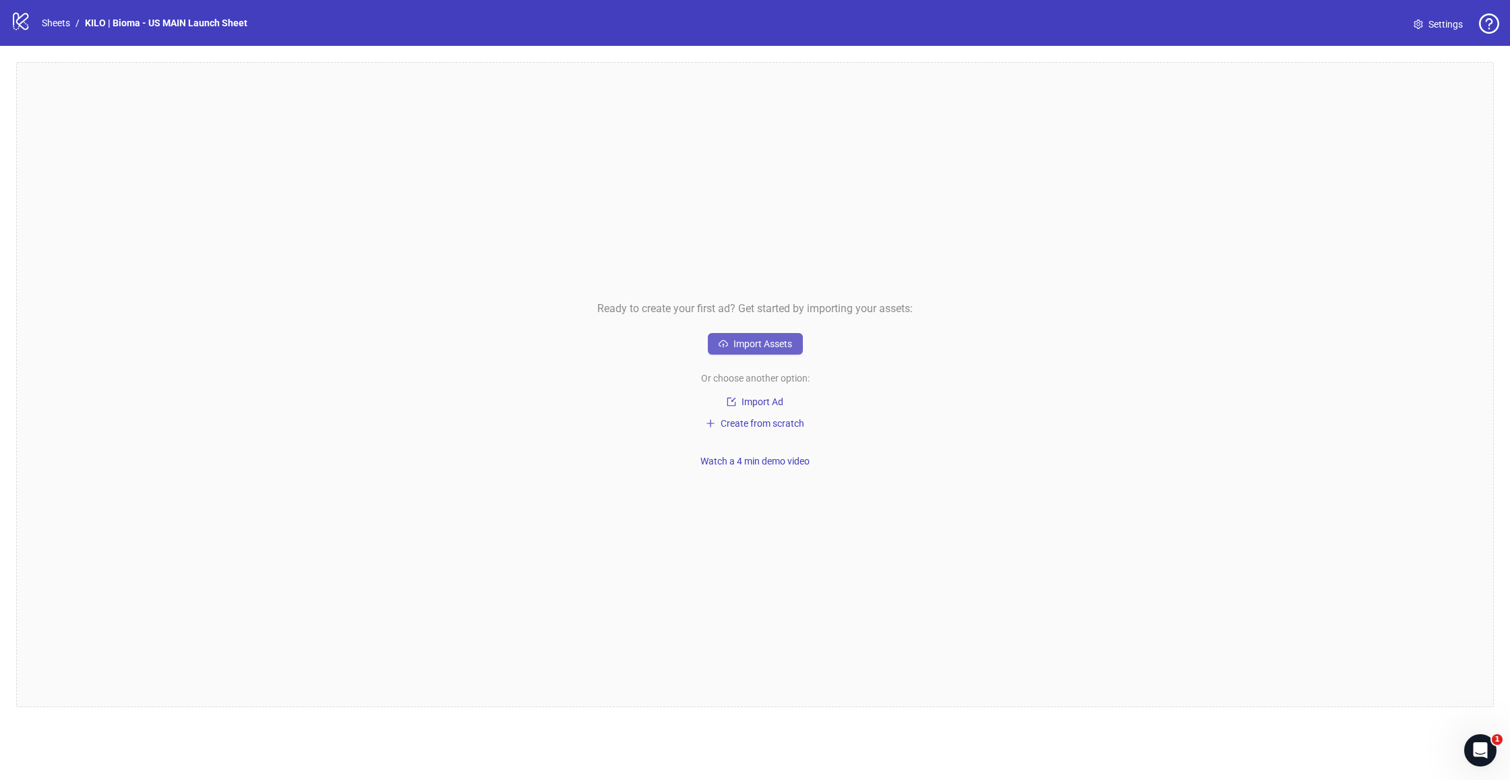
click at [744, 334] on button "Import Assets" at bounding box center [755, 344] width 95 height 22
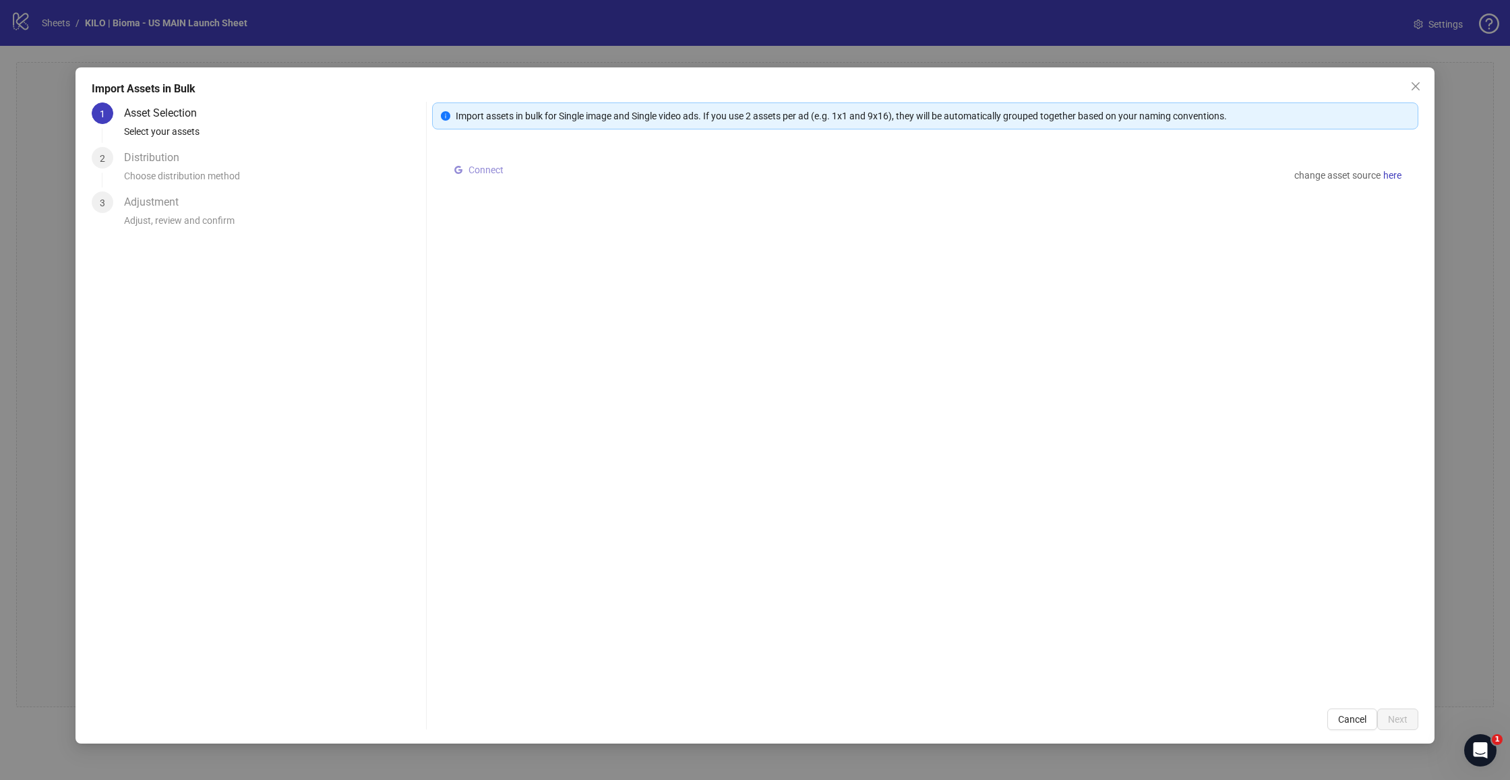
click at [492, 175] on span "Connect" at bounding box center [486, 170] width 35 height 11
